Goal: Task Accomplishment & Management: Use online tool/utility

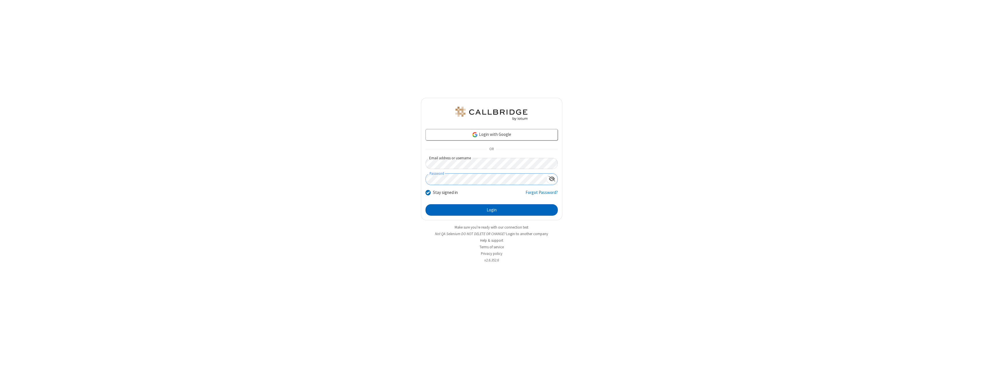
click at [491, 210] on button "Login" at bounding box center [491, 209] width 132 height 11
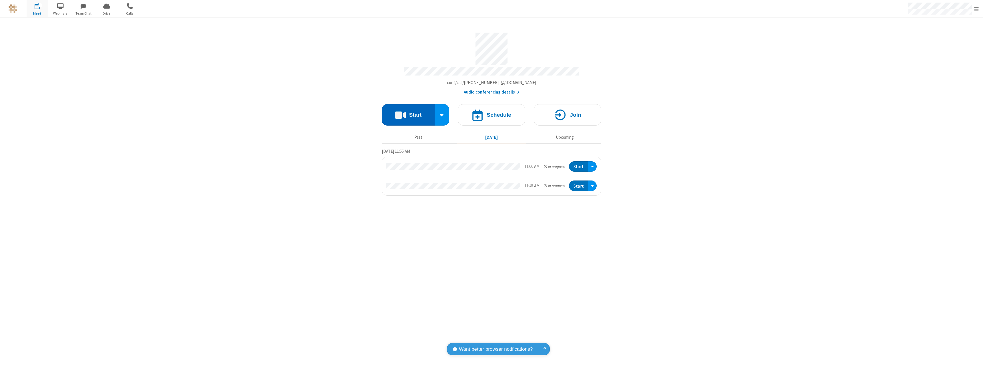
click at [408, 112] on button "Start" at bounding box center [408, 114] width 53 height 21
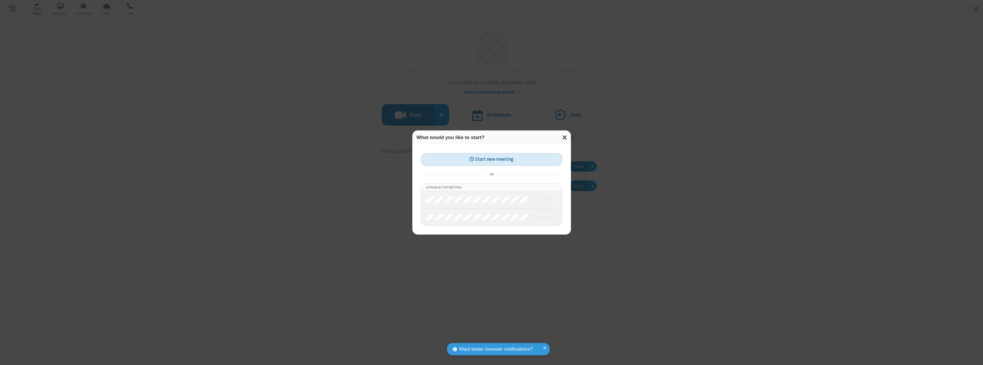
click at [491, 159] on button "Start new meeting" at bounding box center [491, 159] width 141 height 13
